Goal: Task Accomplishment & Management: Manage account settings

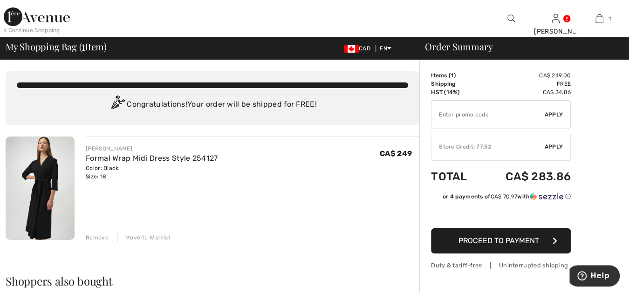
click at [100, 235] on div "Remove" at bounding box center [97, 238] width 23 height 8
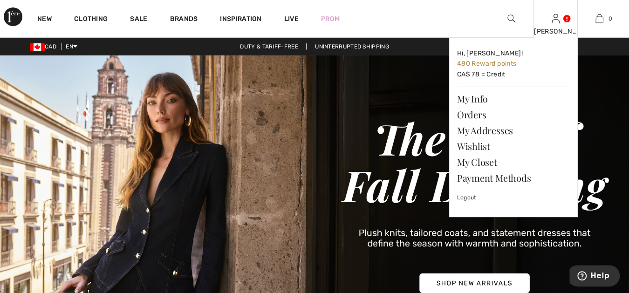
click at [555, 18] on img at bounding box center [556, 18] width 8 height 11
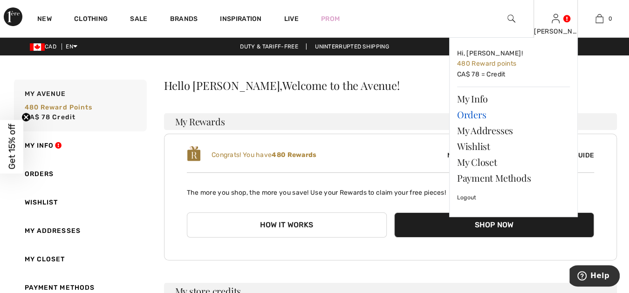
click at [481, 113] on link "Orders" at bounding box center [513, 115] width 113 height 16
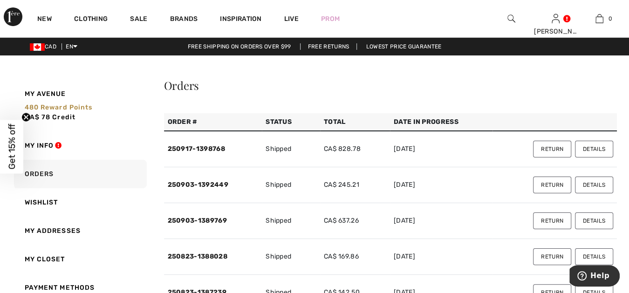
click at [595, 147] on button "Details" at bounding box center [594, 149] width 38 height 17
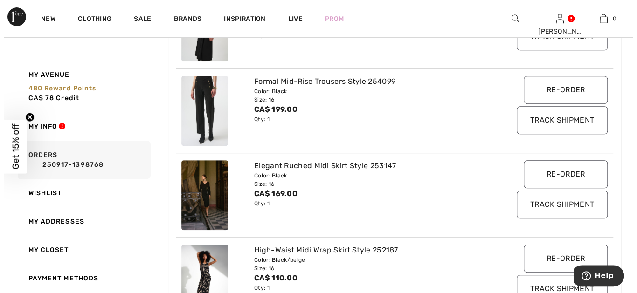
scroll to position [241, 0]
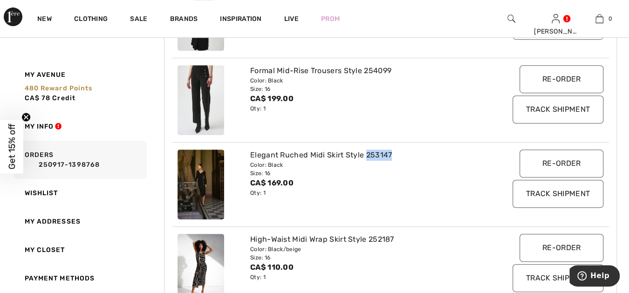
drag, startPoint x: 389, startPoint y: 153, endPoint x: 366, endPoint y: 152, distance: 22.8
click at [366, 152] on div "Elegant Ruched Midi Skirt Style 253147" at bounding box center [372, 155] width 244 height 11
copy div "253147"
click at [511, 17] on img at bounding box center [512, 18] width 8 height 11
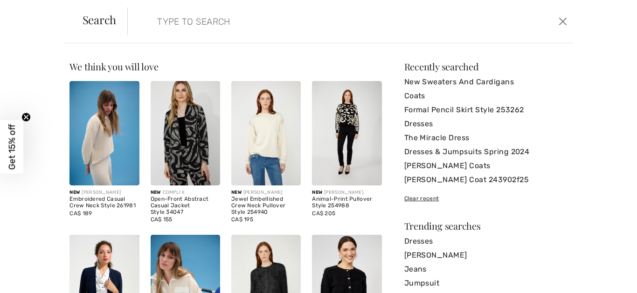
click at [225, 25] on input "search" at bounding box center [302, 21] width 304 height 28
paste input "253147"
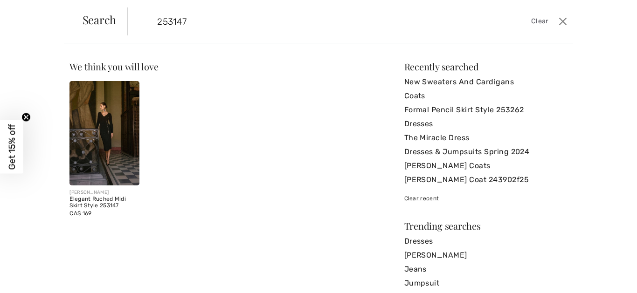
type input "253147"
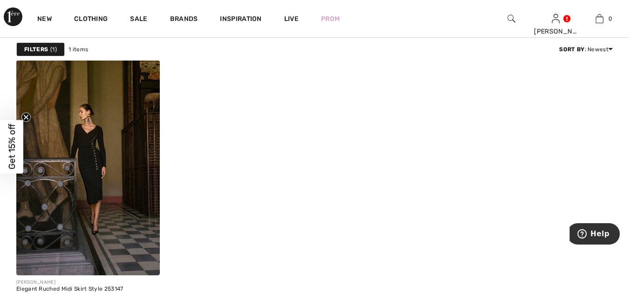
scroll to position [69, 0]
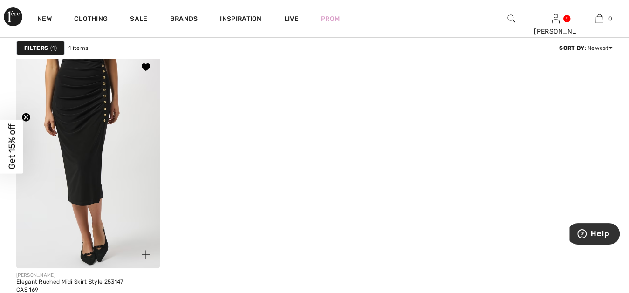
click at [78, 182] on img at bounding box center [88, 160] width 144 height 215
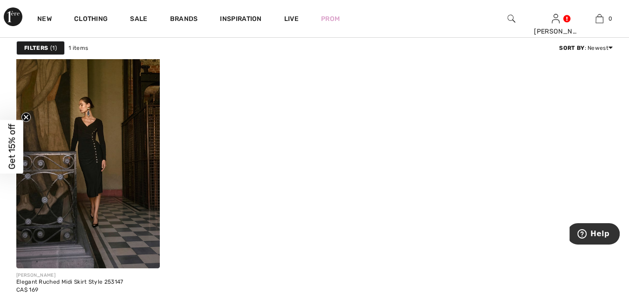
scroll to position [123, 0]
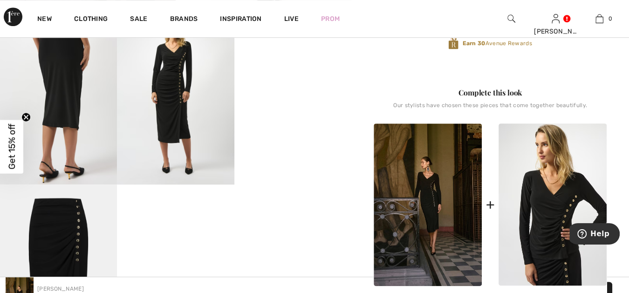
scroll to position [311, 0]
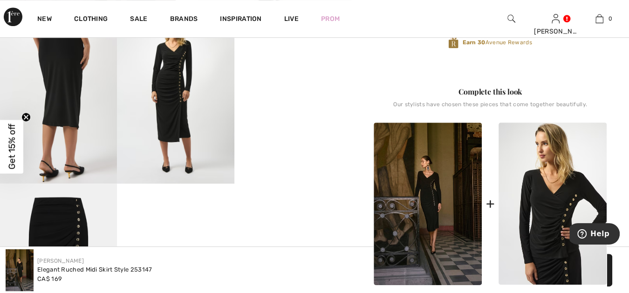
click at [317, 67] on video "Your browser does not support the video tag." at bounding box center [292, 37] width 117 height 59
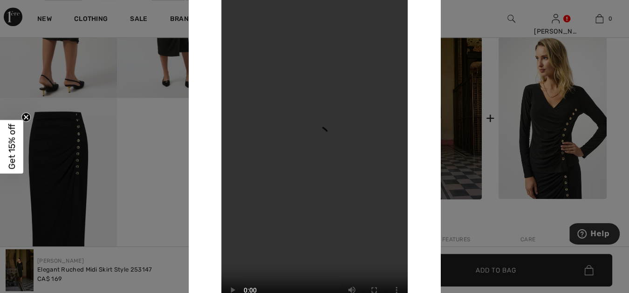
scroll to position [397, 0]
click at [194, 162] on div "Your browser does not support the video tag." at bounding box center [315, 147] width 252 height 376
click at [167, 159] on div at bounding box center [314, 146] width 629 height 293
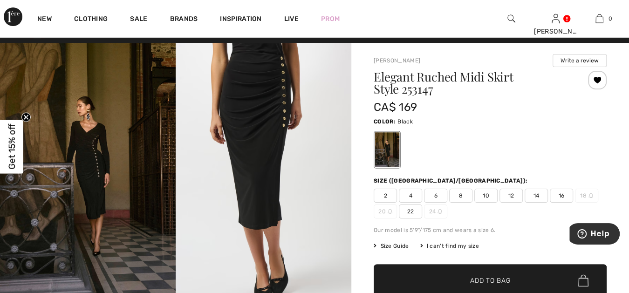
scroll to position [0, 0]
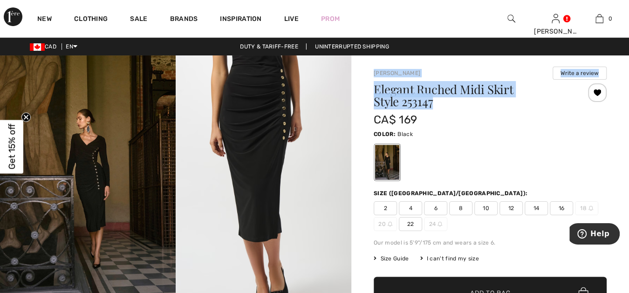
drag, startPoint x: 371, startPoint y: 70, endPoint x: 439, endPoint y: 100, distance: 74.7
copy div "Joseph Ribkoff Write a review Elegant Ruched Midi Skirt Style 253147"
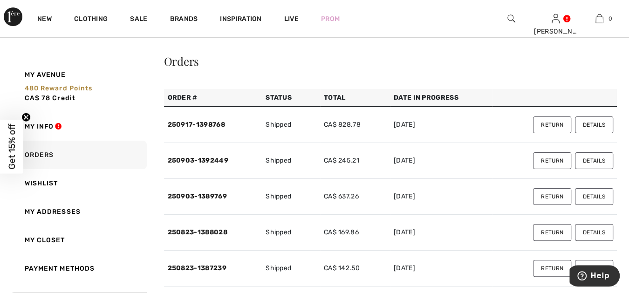
click at [593, 123] on button "Details" at bounding box center [594, 125] width 38 height 17
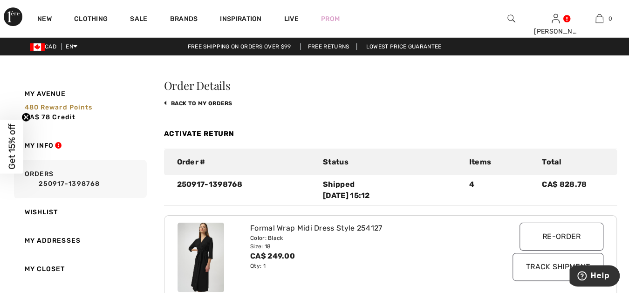
click at [178, 102] on link "back to My Orders" at bounding box center [198, 103] width 69 height 7
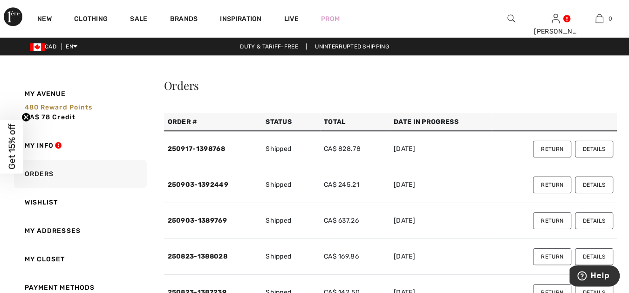
click at [591, 183] on button "Details" at bounding box center [594, 185] width 38 height 17
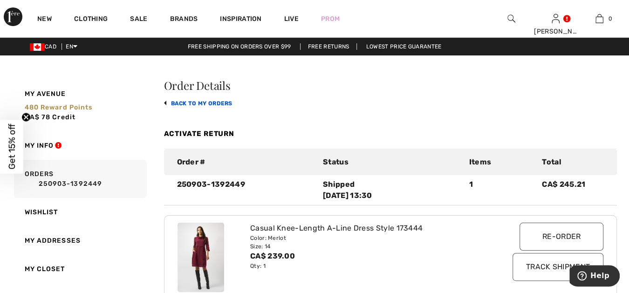
click at [219, 101] on link "back to My Orders" at bounding box center [198, 103] width 69 height 7
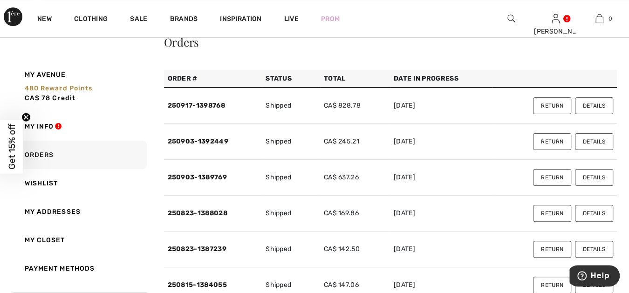
scroll to position [69, 0]
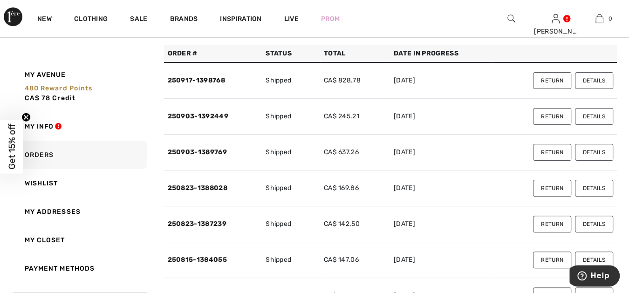
click at [593, 148] on button "Details" at bounding box center [594, 152] width 38 height 17
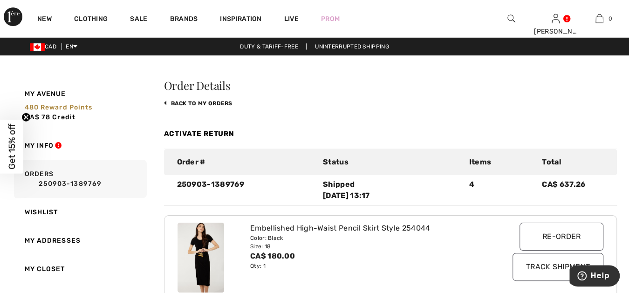
scroll to position [0, 0]
click at [221, 101] on link "back to My Orders" at bounding box center [198, 103] width 69 height 7
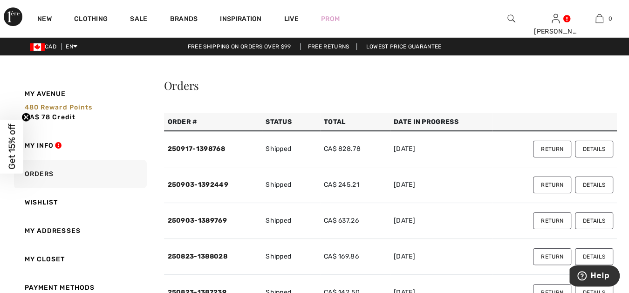
click at [591, 147] on button "Details" at bounding box center [594, 149] width 38 height 17
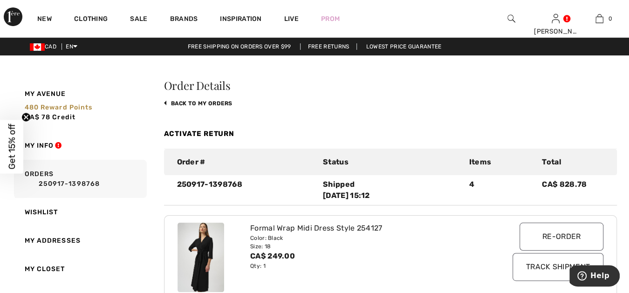
click at [511, 16] on img at bounding box center [512, 18] width 8 height 11
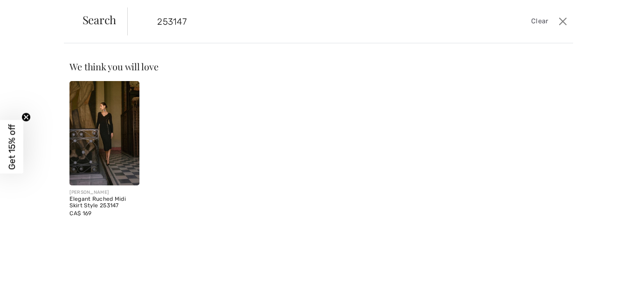
type input "253147"
click at [102, 120] on img at bounding box center [103, 133] width 69 height 104
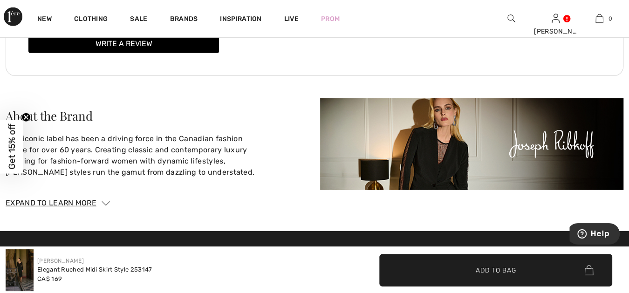
scroll to position [1485, 0]
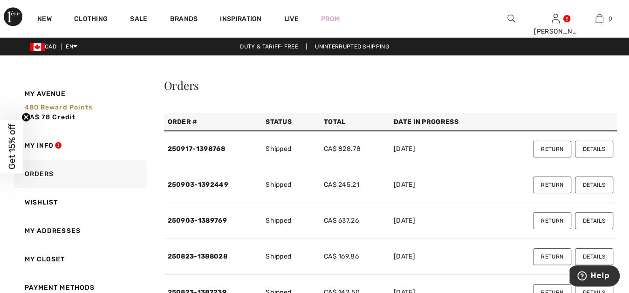
click at [595, 147] on button "Details" at bounding box center [594, 149] width 38 height 17
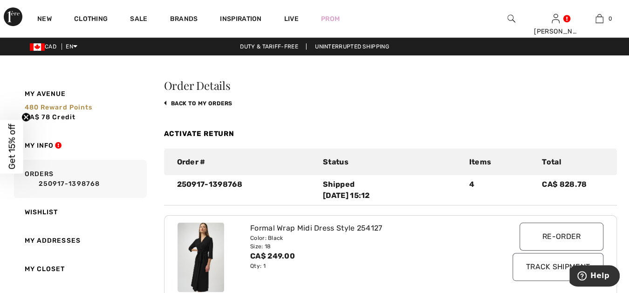
click at [227, 131] on link "Activate Return" at bounding box center [199, 134] width 71 height 8
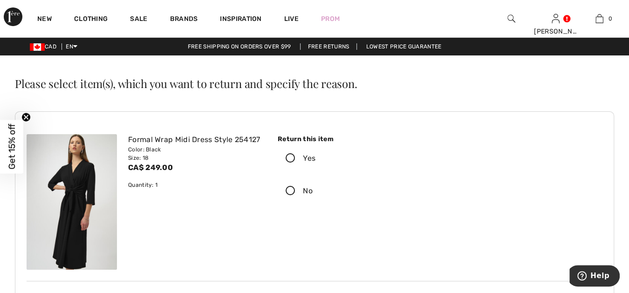
click at [291, 156] on icon at bounding box center [290, 159] width 25 height 10
click at [316, 156] on input "Yes" at bounding box center [319, 159] width 6 height 28
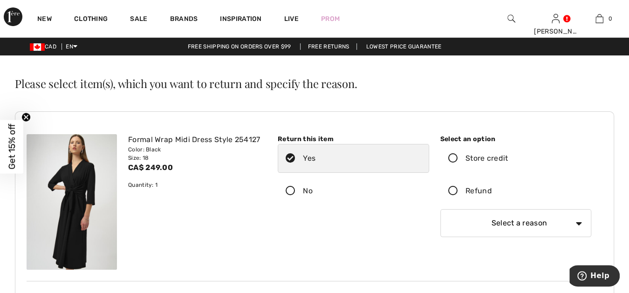
click at [453, 189] on icon at bounding box center [453, 191] width 25 height 10
click at [492, 189] on input "Refund" at bounding box center [495, 191] width 6 height 28
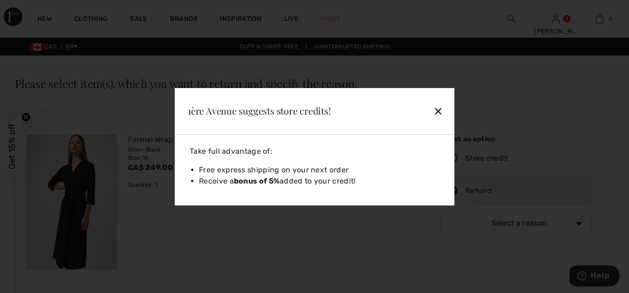
click at [437, 110] on div "✕" at bounding box center [416, 111] width 61 height 20
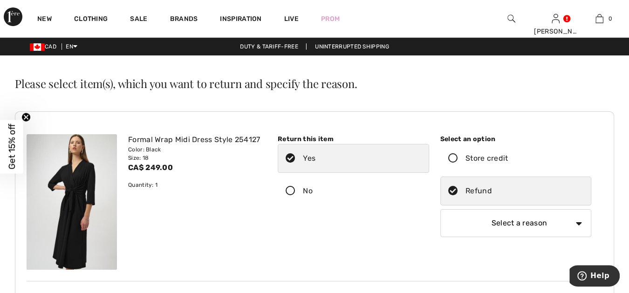
click at [499, 220] on select "Select a reason I received the wrong product or size My order arrived too late …" at bounding box center [517, 223] width 152 height 28
select select "other"
click at [441, 209] on select "Select a reason I received the wrong product or size My order arrived too late …" at bounding box center [517, 223] width 152 height 28
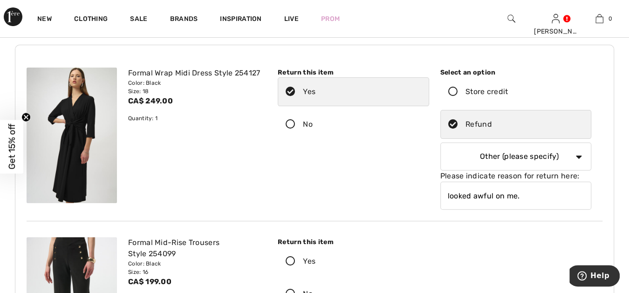
scroll to position [34, 0]
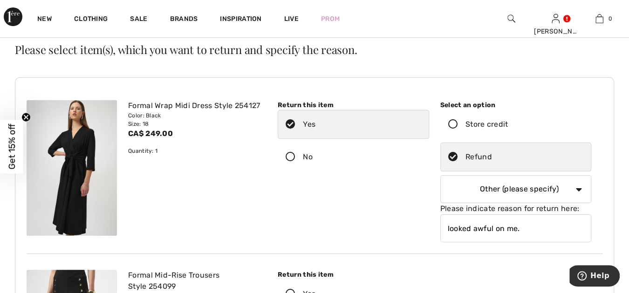
type input "looked awful on me."
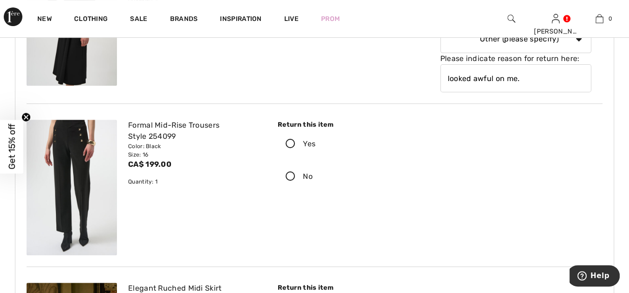
scroll to position [190, 0]
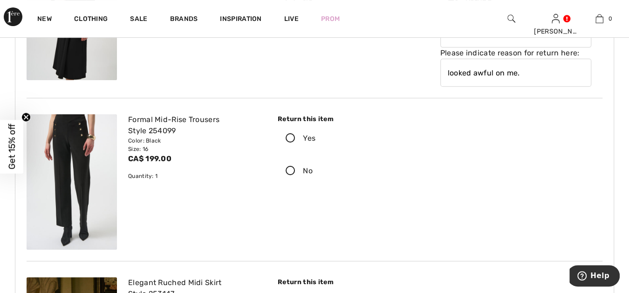
click at [291, 167] on icon at bounding box center [290, 171] width 25 height 10
click at [313, 167] on input "No" at bounding box center [316, 171] width 6 height 28
radio input "true"
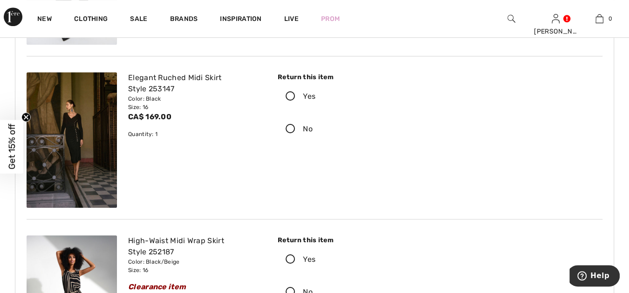
scroll to position [397, 0]
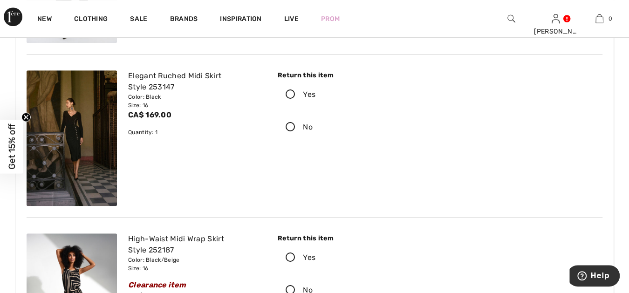
click at [290, 124] on icon at bounding box center [290, 128] width 25 height 10
click at [313, 124] on input "No" at bounding box center [316, 127] width 6 height 28
radio input "true"
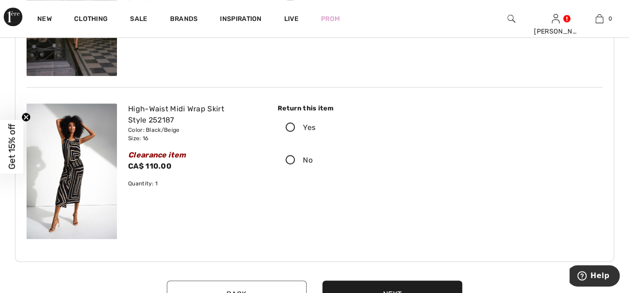
scroll to position [552, 0]
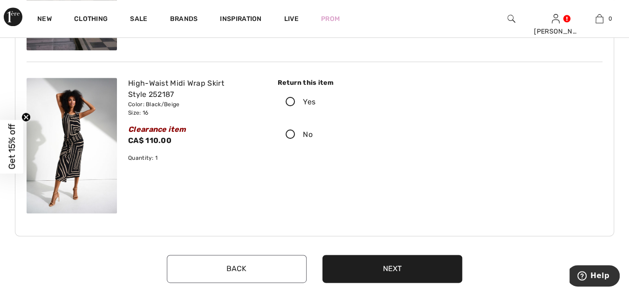
click at [290, 100] on icon at bounding box center [290, 102] width 25 height 10
click at [316, 100] on input "Yes" at bounding box center [319, 102] width 6 height 28
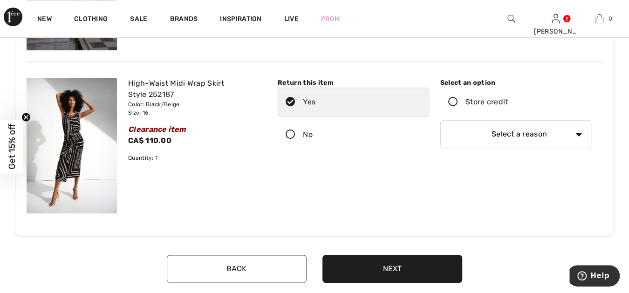
click at [453, 98] on icon at bounding box center [453, 102] width 25 height 10
click at [508, 98] on input "Store credit" at bounding box center [511, 102] width 6 height 28
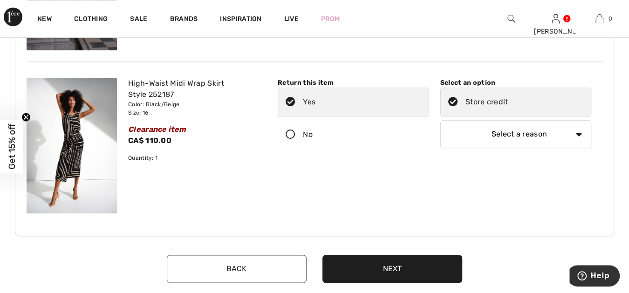
click at [578, 131] on select "Select a reason I received the wrong product or size My order arrived too late …" at bounding box center [517, 134] width 152 height 28
select select "other"
click at [441, 120] on select "Select a reason I received the wrong product or size My order arrived too late …" at bounding box center [517, 134] width 152 height 28
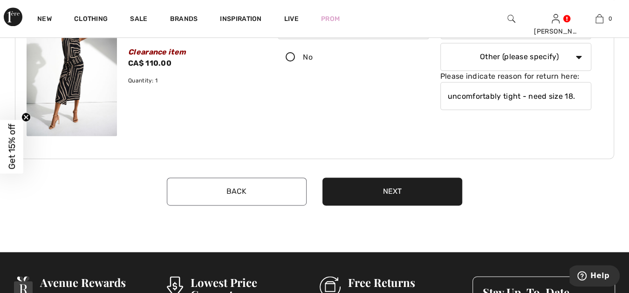
scroll to position [639, 0]
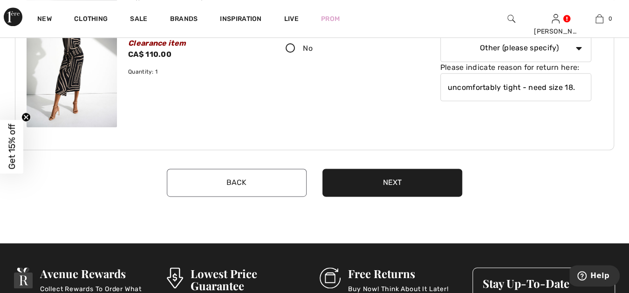
type input "uncomfortably tight - need size 18."
click at [390, 179] on button "Next" at bounding box center [393, 183] width 140 height 28
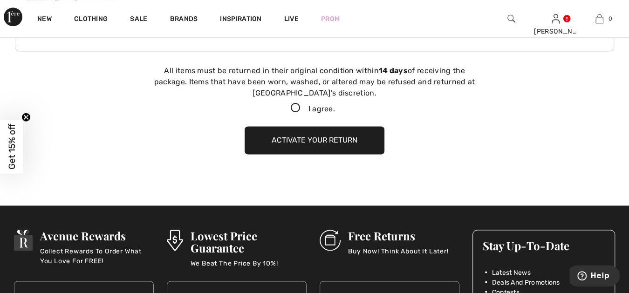
scroll to position [745, 0]
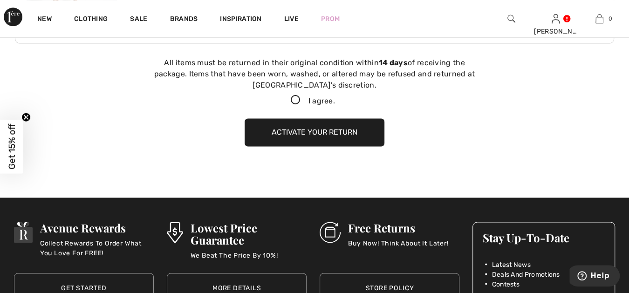
click at [294, 97] on icon at bounding box center [295, 101] width 25 height 10
click at [335, 97] on input "I agree." at bounding box center [338, 100] width 6 height 6
checkbox input "true"
click at [296, 128] on button "Activate your return" at bounding box center [315, 132] width 140 height 28
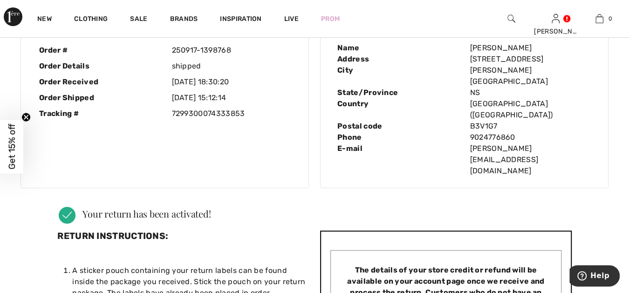
scroll to position [0, 0]
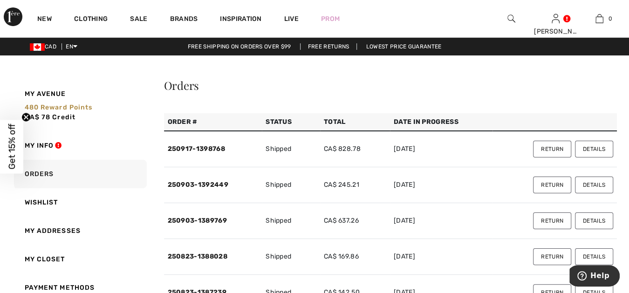
click at [591, 183] on button "Details" at bounding box center [594, 185] width 38 height 17
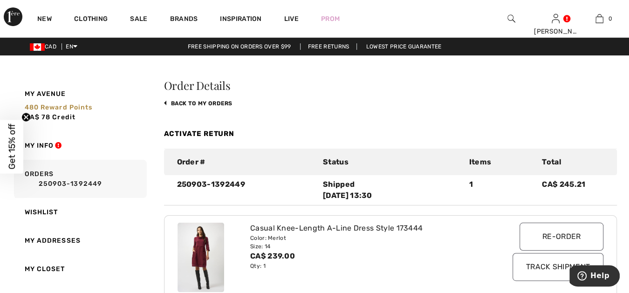
drag, startPoint x: 225, startPoint y: 101, endPoint x: 338, endPoint y: 130, distance: 117.0
click at [225, 102] on link "back to My Orders" at bounding box center [198, 103] width 69 height 7
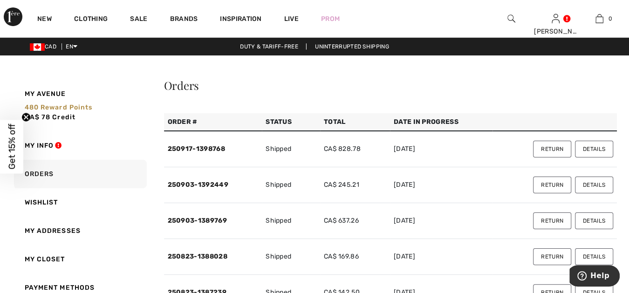
click at [591, 217] on button "Details" at bounding box center [594, 221] width 38 height 17
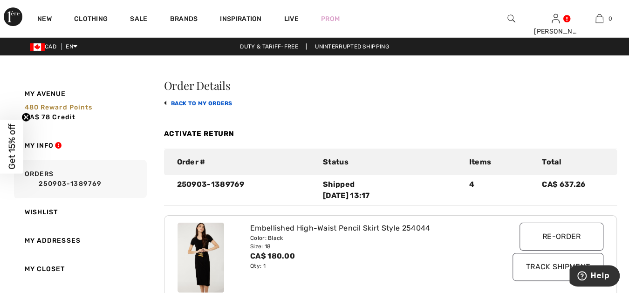
click at [225, 101] on link "back to My Orders" at bounding box center [198, 103] width 69 height 7
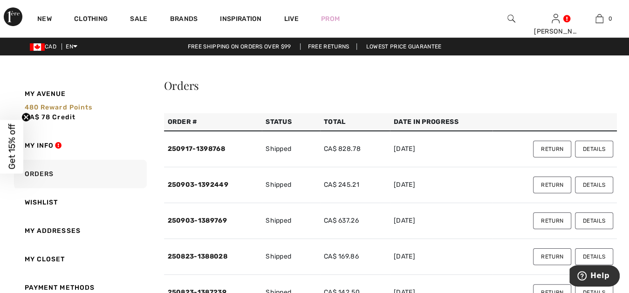
click at [592, 253] on button "Details" at bounding box center [594, 256] width 38 height 17
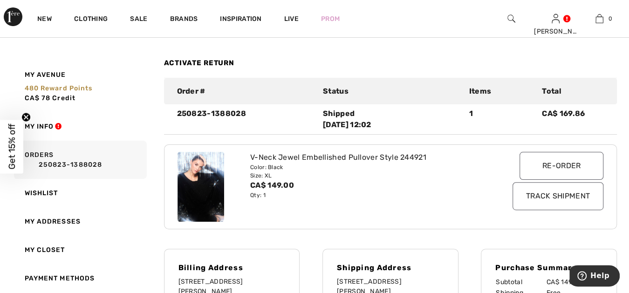
scroll to position [86, 0]
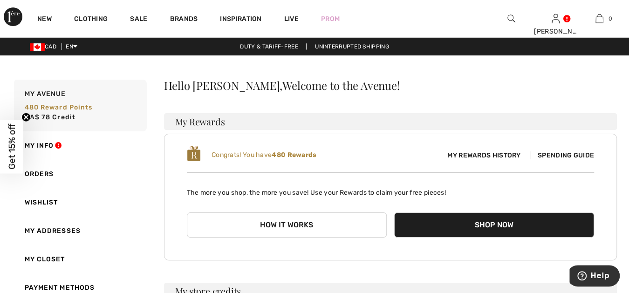
click at [510, 18] on img at bounding box center [512, 18] width 8 height 11
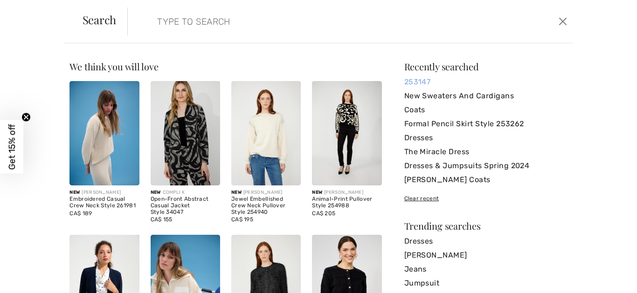
paste input "[PERSON_NAME] Write a review Elegant Ruched Midi Skirt Style 253147"
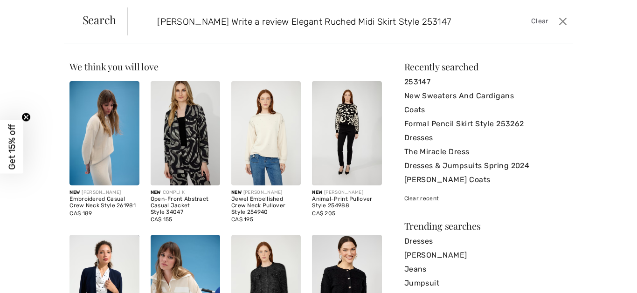
type input "[PERSON_NAME] Write a review Elegant Ruched Midi Skirt Style 253147"
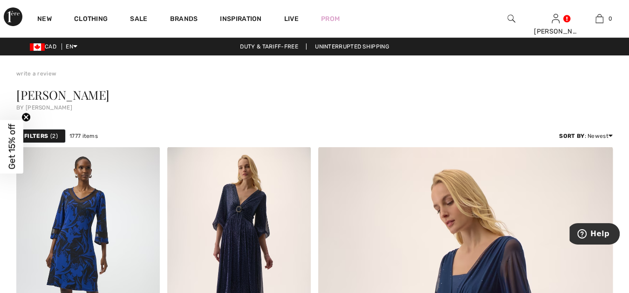
click at [510, 17] on img at bounding box center [512, 18] width 8 height 11
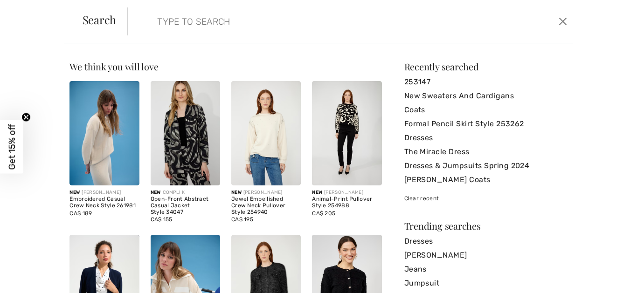
click at [194, 21] on input "search" at bounding box center [302, 21] width 304 height 28
paste input "Joseph Ribkoff Write a review Elegant Ruched Midi Skirt Style 253147"
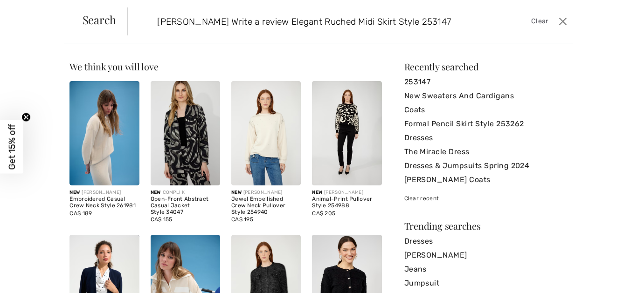
drag, startPoint x: 283, startPoint y: 21, endPoint x: 224, endPoint y: 21, distance: 59.2
click at [224, 21] on input "Joseph Ribkoff Write a review Elegant Ruched Midi Skirt Style 253147" at bounding box center [302, 21] width 304 height 28
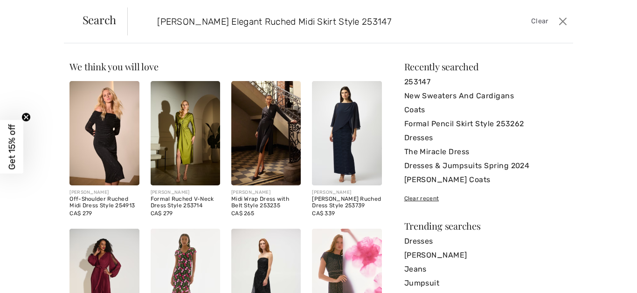
drag, startPoint x: 307, startPoint y: 21, endPoint x: 218, endPoint y: 18, distance: 89.5
click at [159, 16] on input "Joseph Ribkoff Elegant Ruched Midi Skirt Style 253147" at bounding box center [302, 21] width 304 height 28
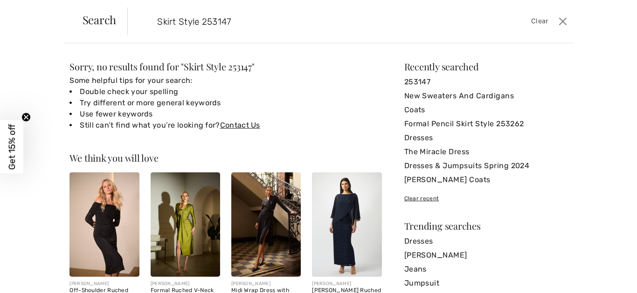
drag, startPoint x: 177, startPoint y: 21, endPoint x: 131, endPoint y: 21, distance: 46.2
click at [131, 21] on form "Skirt Style 253147 Clear" at bounding box center [341, 21] width 428 height 28
click at [215, 21] on input "Style 253147" at bounding box center [302, 21] width 304 height 28
type input "Style 253147"
click at [350, 9] on input "Style 253147" at bounding box center [302, 21] width 304 height 28
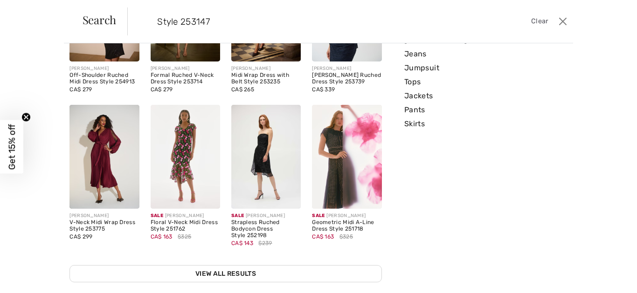
scroll to position [218, 0]
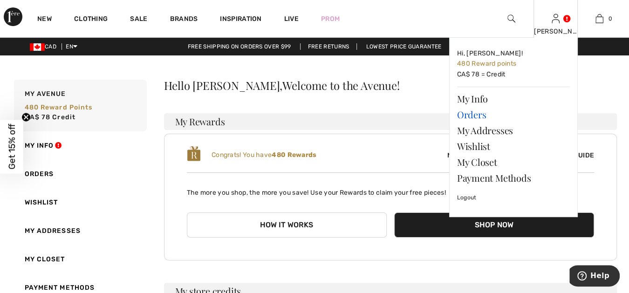
click at [481, 112] on link "Orders" at bounding box center [513, 115] width 113 height 16
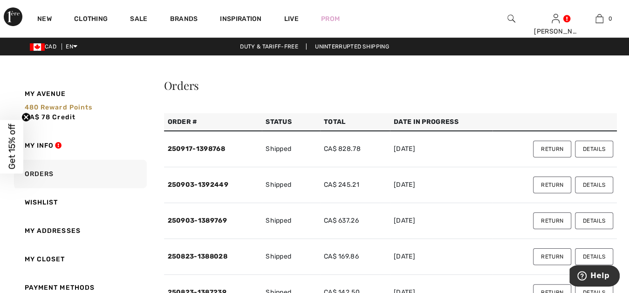
click at [596, 147] on button "Details" at bounding box center [594, 149] width 38 height 17
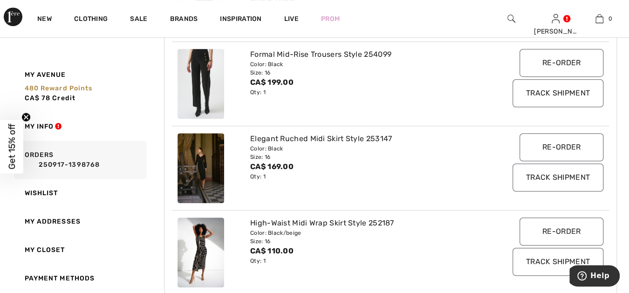
scroll to position [259, 0]
drag, startPoint x: 393, startPoint y: 135, endPoint x: 364, endPoint y: 136, distance: 28.4
click at [364, 136] on div "Elegant Ruched Midi Skirt Style 253147" at bounding box center [372, 137] width 244 height 11
copy div "253147"
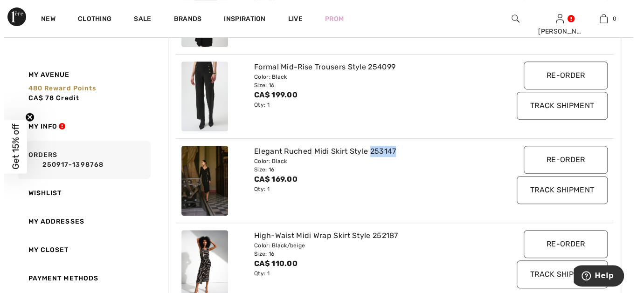
scroll to position [241, 0]
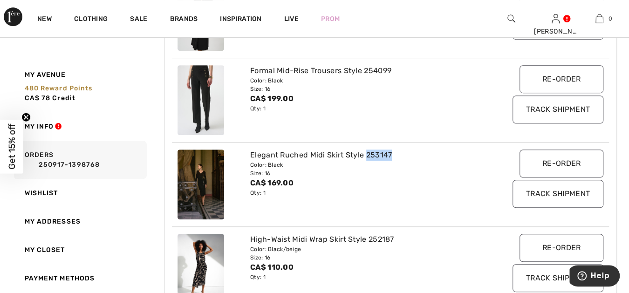
click at [510, 16] on img at bounding box center [512, 18] width 8 height 11
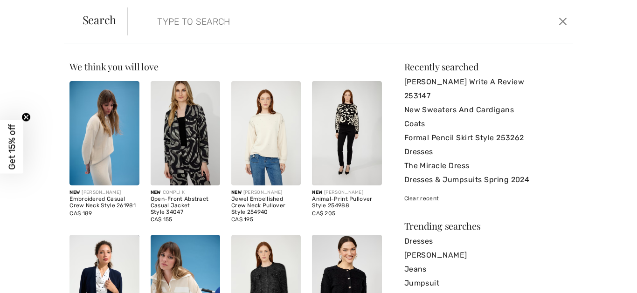
click at [178, 18] on input "search" at bounding box center [302, 21] width 304 height 28
paste input "253147"
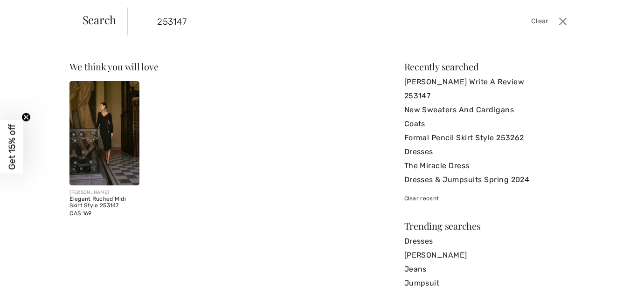
type input "253147"
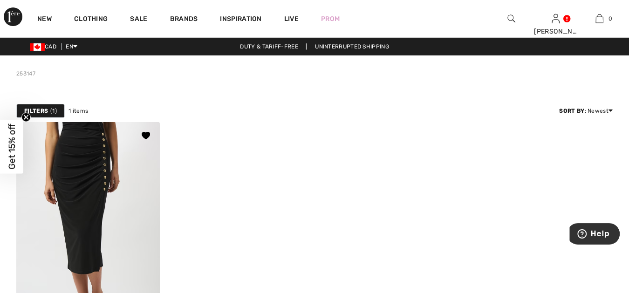
click at [100, 167] on img at bounding box center [88, 229] width 144 height 215
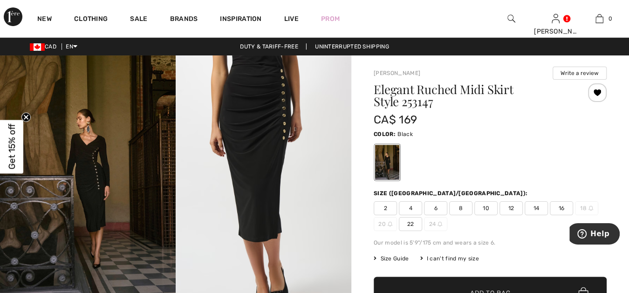
click at [441, 256] on div "I can't find my size" at bounding box center [449, 259] width 59 height 8
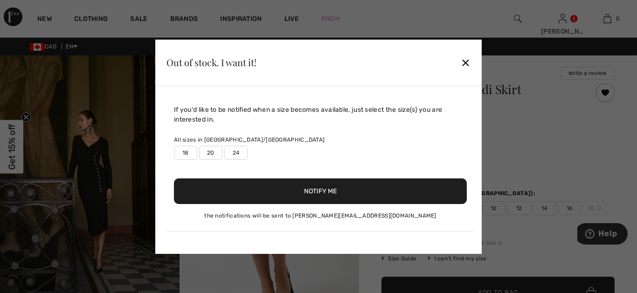
click at [186, 152] on label "18" at bounding box center [185, 153] width 23 height 14
click at [314, 188] on button "Notify Me" at bounding box center [320, 192] width 293 height 26
click at [186, 151] on label "18" at bounding box center [185, 153] width 23 height 14
click at [317, 189] on button "Notify Me" at bounding box center [320, 192] width 293 height 26
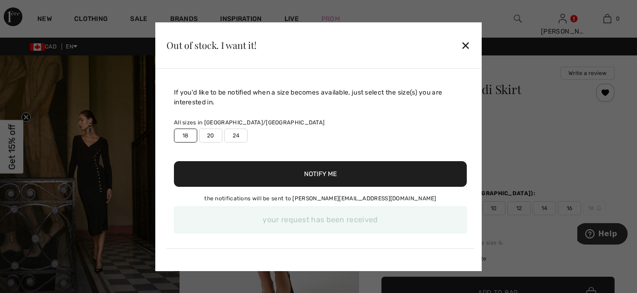
click at [463, 44] on div "✕" at bounding box center [466, 45] width 10 height 20
